Goal: Information Seeking & Learning: Learn about a topic

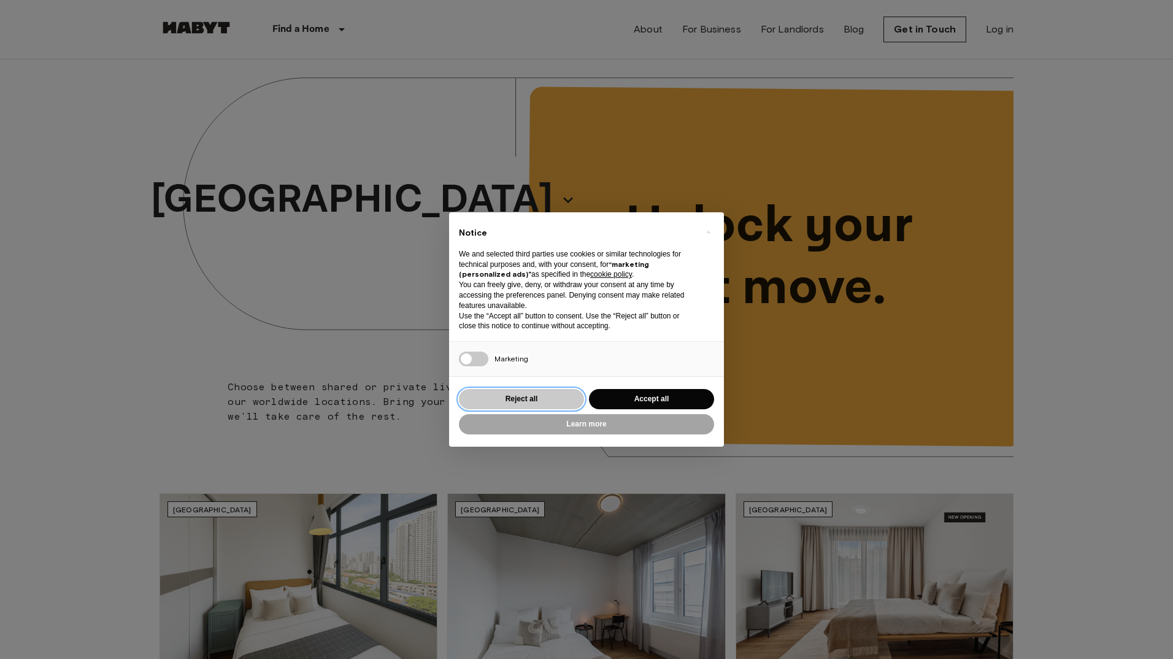
click at [542, 396] on button "Reject all" at bounding box center [521, 399] width 125 height 20
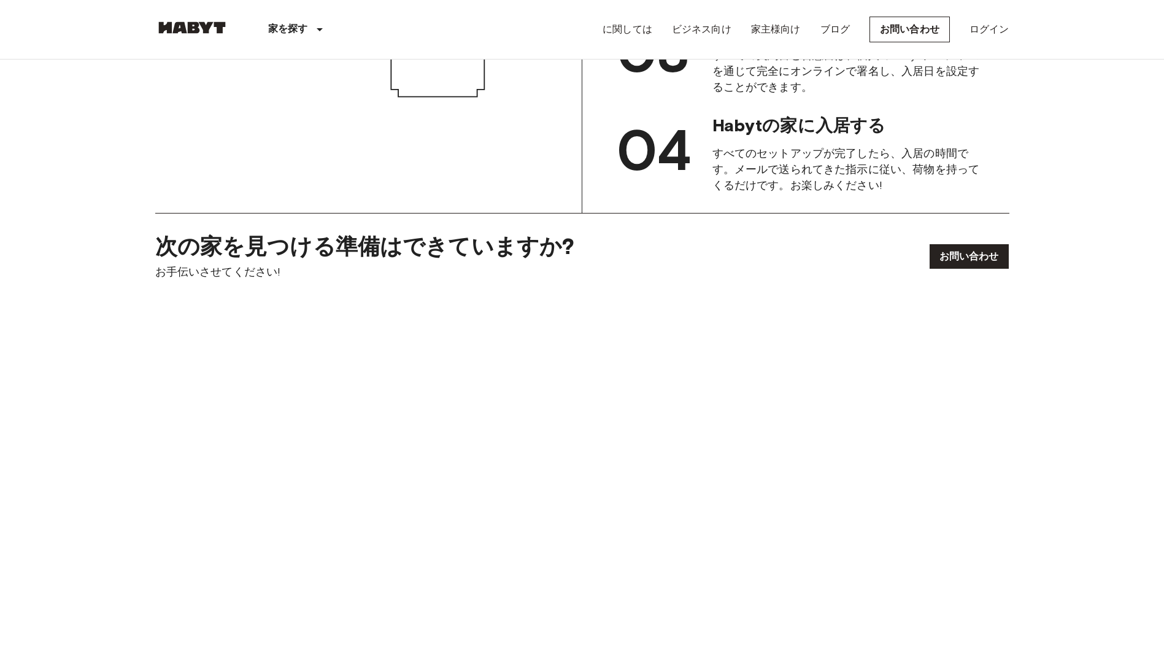
scroll to position [1657, 0]
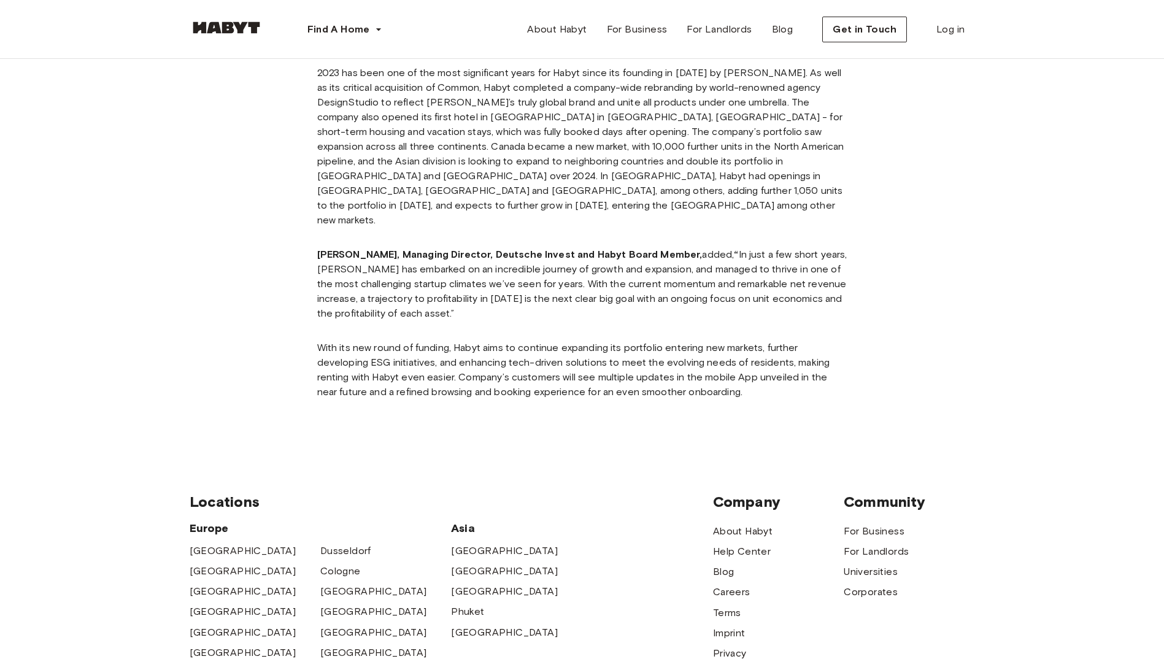
scroll to position [1331, 0]
